Goal: Complete application form

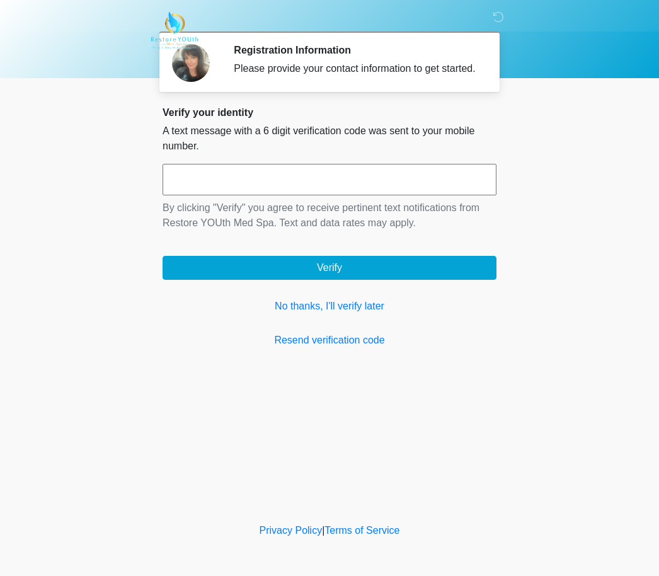
scroll to position [1, 0]
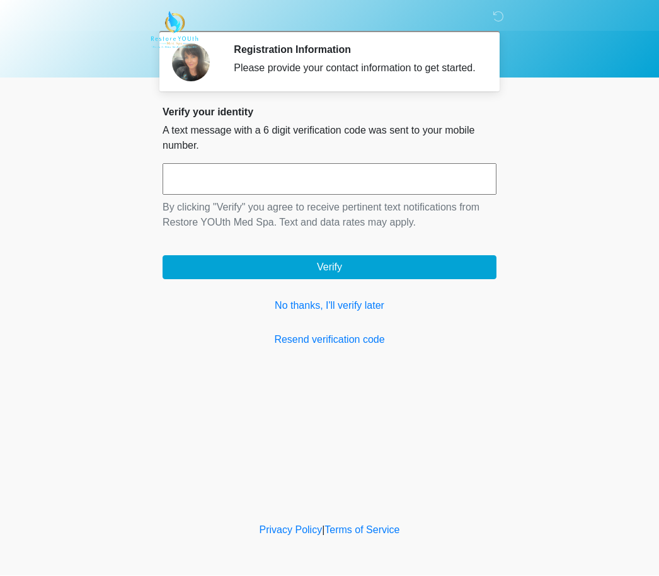
click at [346, 314] on link "No thanks, I'll verify later" at bounding box center [330, 306] width 334 height 15
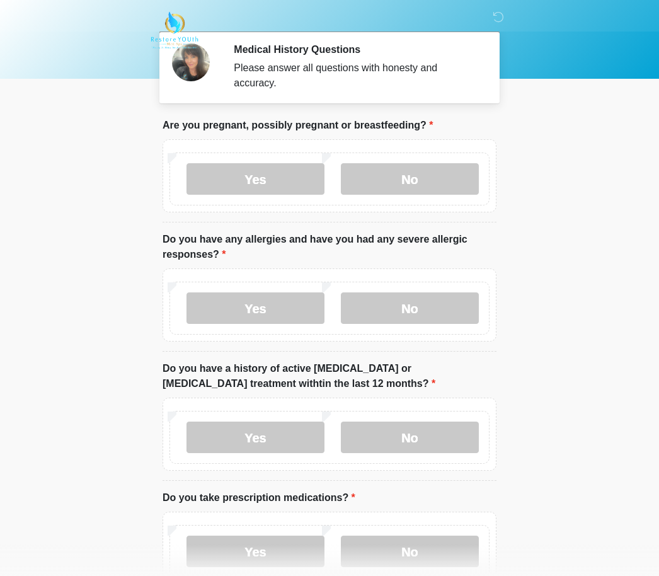
click at [446, 175] on label "No" at bounding box center [410, 179] width 138 height 32
click at [440, 310] on label "No" at bounding box center [410, 308] width 138 height 32
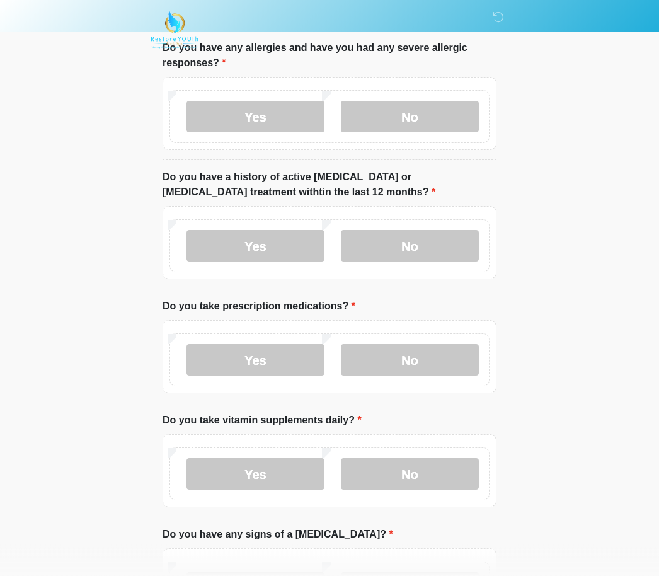
scroll to position [215, 0]
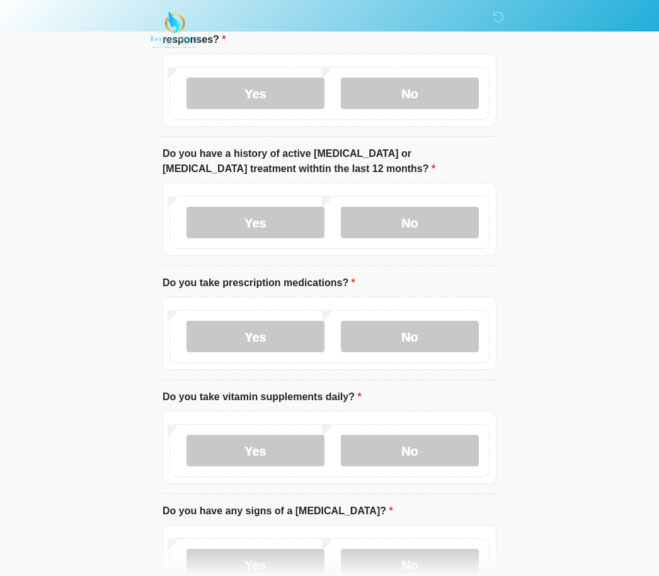
click at [444, 217] on label "No" at bounding box center [410, 223] width 138 height 32
click at [441, 347] on label "No" at bounding box center [410, 337] width 138 height 32
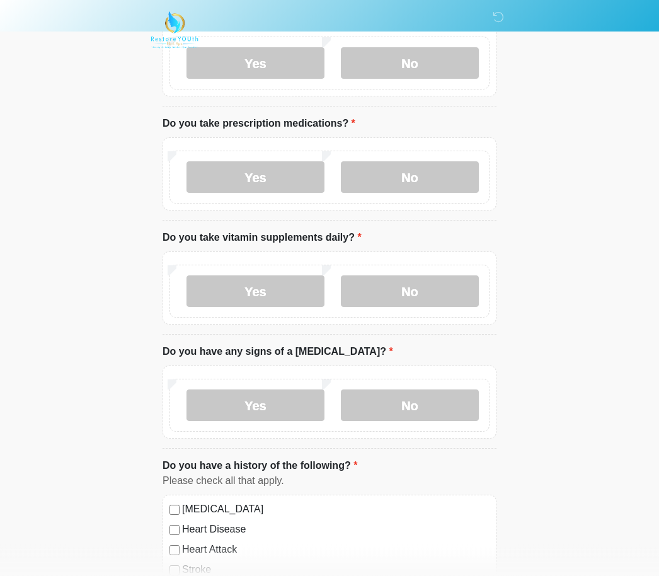
scroll to position [372, 0]
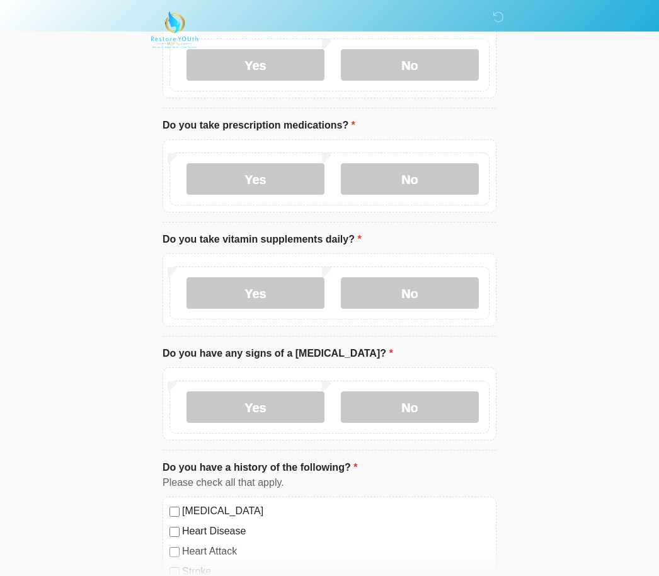
click at [302, 289] on label "Yes" at bounding box center [256, 294] width 138 height 32
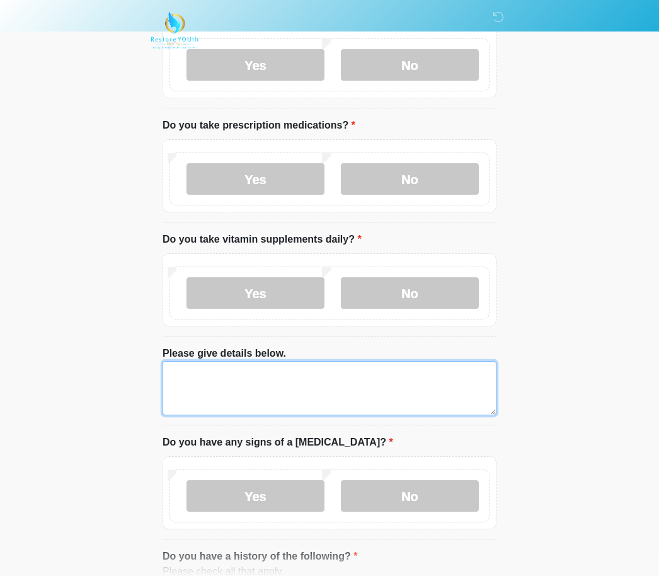
click at [253, 382] on textarea "Please give details below." at bounding box center [330, 388] width 334 height 54
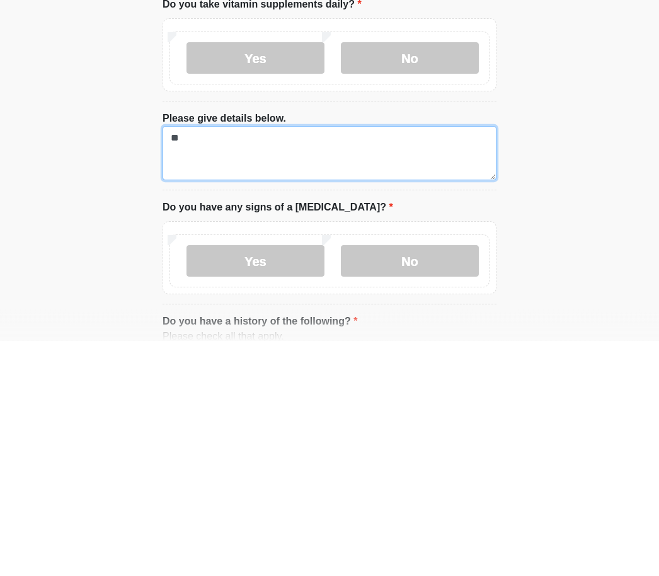
type textarea "*"
click at [169, 362] on textarea "****" at bounding box center [330, 389] width 334 height 54
click at [302, 362] on textarea "**********" at bounding box center [330, 389] width 334 height 54
type textarea "**********"
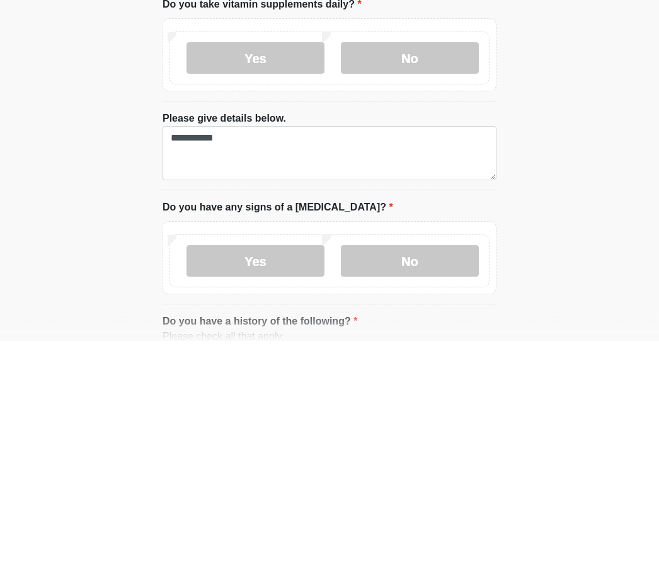
click at [432, 481] on label "No" at bounding box center [410, 497] width 138 height 32
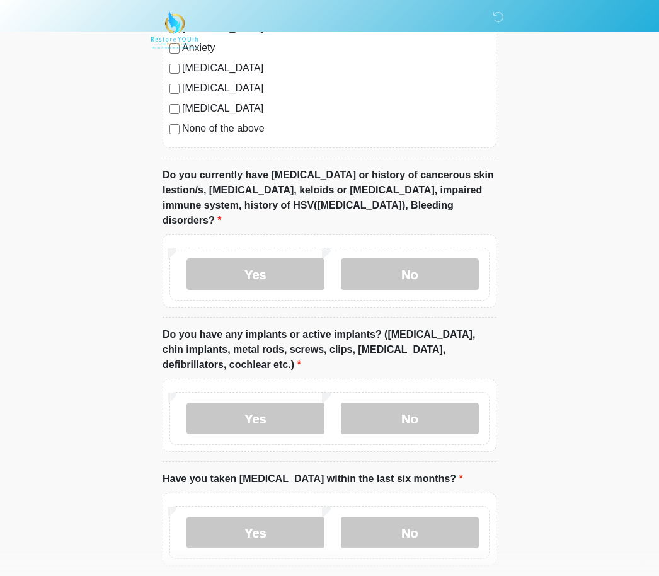
scroll to position [1041, 0]
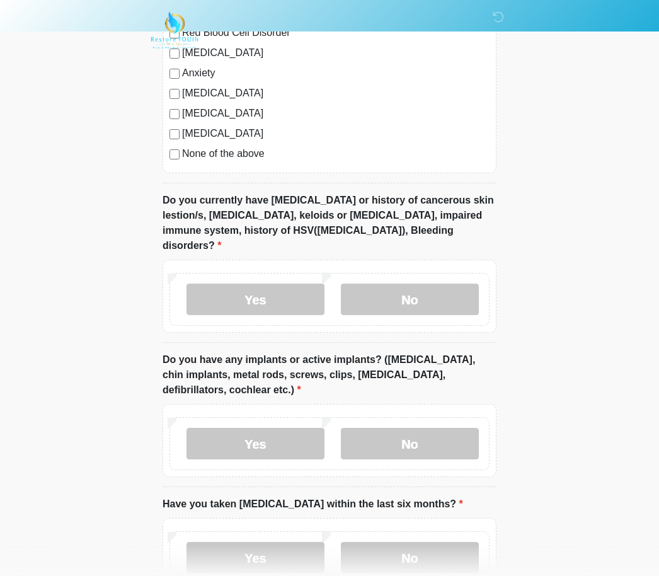
click at [442, 285] on label "No" at bounding box center [410, 300] width 138 height 32
click at [432, 428] on label "No" at bounding box center [410, 444] width 138 height 32
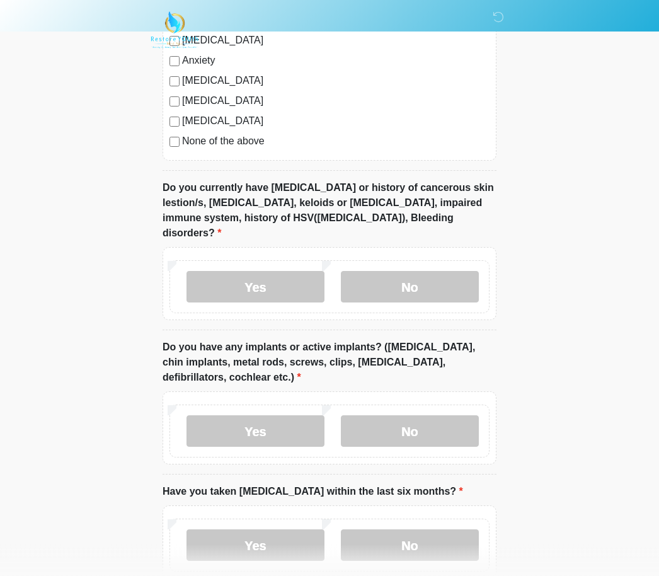
scroll to position [1108, 0]
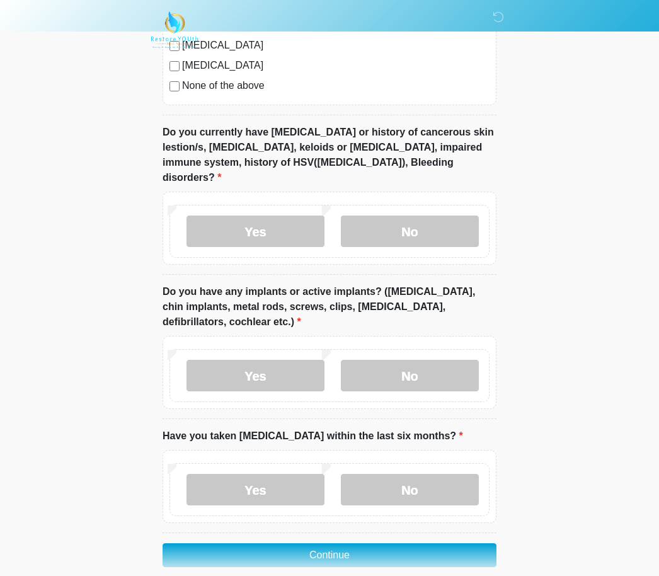
click at [422, 478] on label "No" at bounding box center [410, 490] width 138 height 32
click at [427, 544] on button "Continue" at bounding box center [330, 556] width 334 height 24
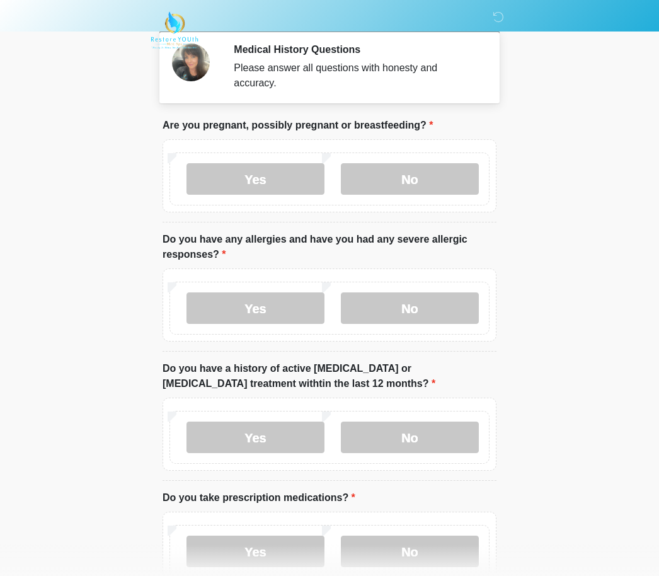
scroll to position [0, 0]
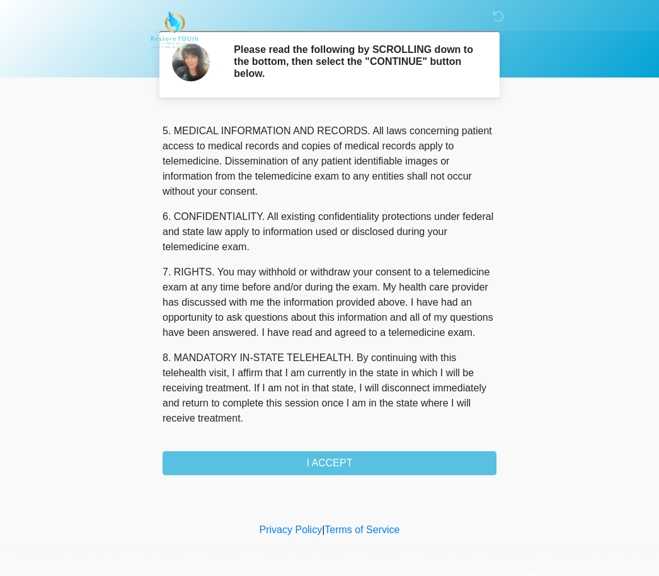
click at [411, 468] on button "I ACCEPT" at bounding box center [330, 464] width 334 height 24
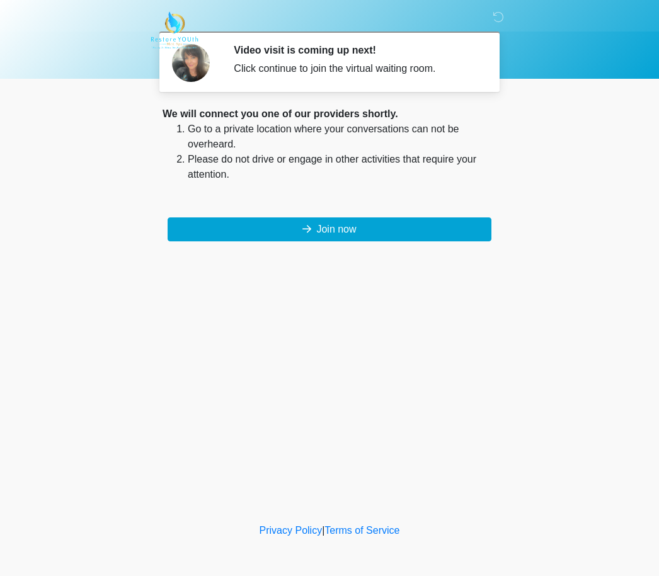
click at [415, 239] on button "Join now" at bounding box center [330, 229] width 324 height 24
